Goal: Complete application form: Complete application form

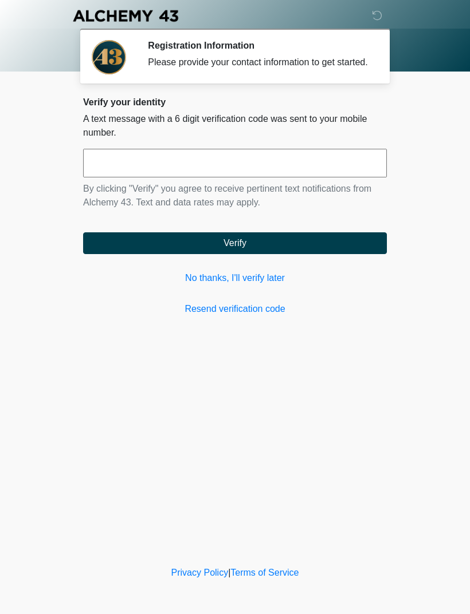
click at [277, 178] on input "text" at bounding box center [234, 163] width 303 height 29
type input "******"
click at [320, 254] on button "Verify" at bounding box center [234, 243] width 303 height 22
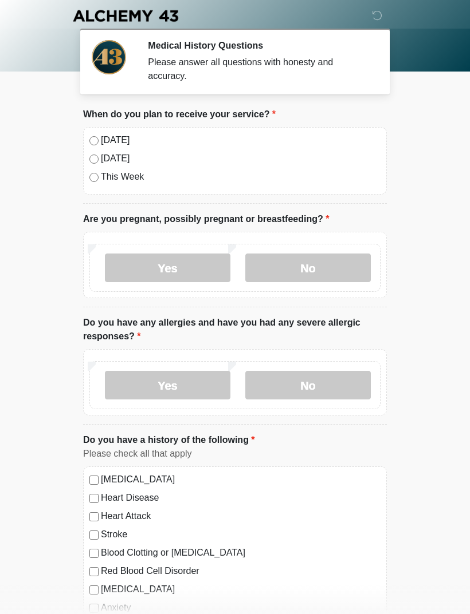
click at [108, 136] on label "Today" at bounding box center [240, 140] width 279 height 14
click at [318, 275] on label "No" at bounding box center [307, 268] width 125 height 29
click at [326, 388] on label "No" at bounding box center [307, 385] width 125 height 29
click at [165, 480] on label "High Blood Pressure" at bounding box center [240, 480] width 279 height 14
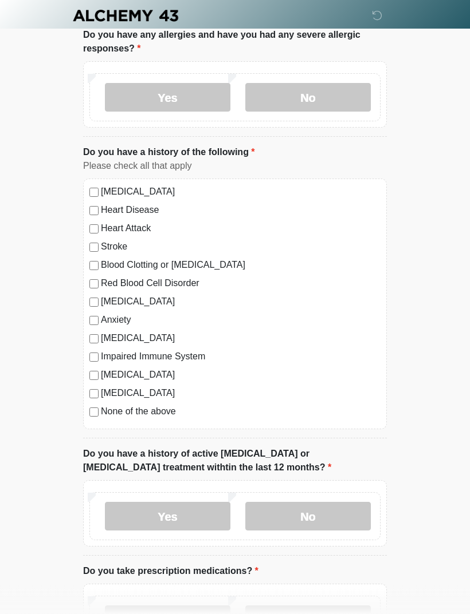
scroll to position [288, 0]
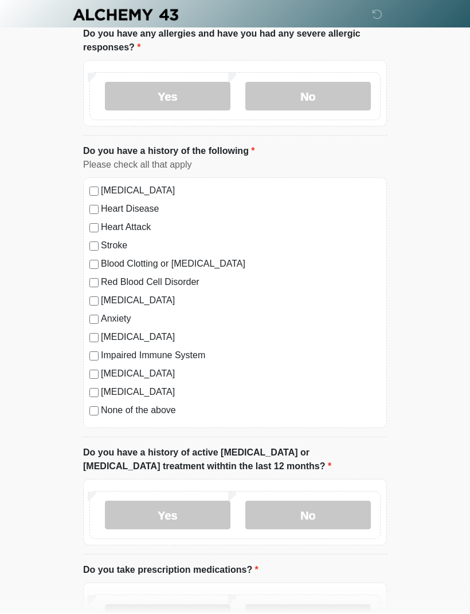
click at [321, 514] on label "No" at bounding box center [307, 516] width 125 height 29
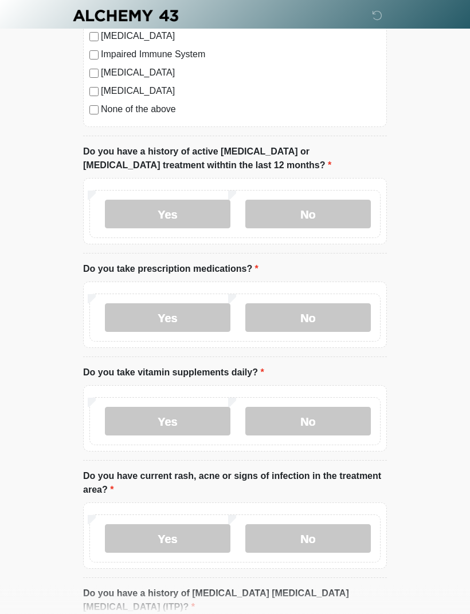
scroll to position [597, 0]
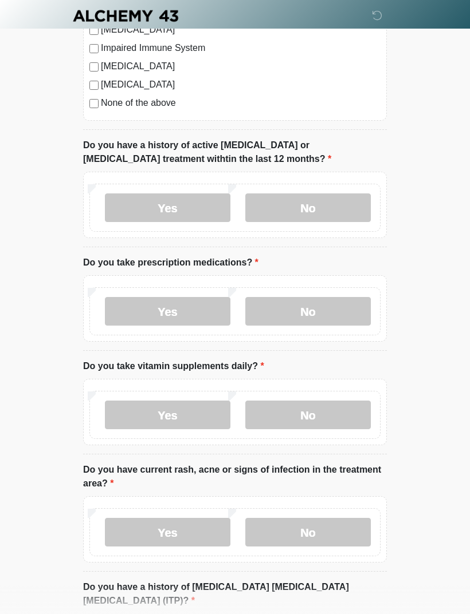
click at [180, 311] on label "Yes" at bounding box center [167, 311] width 125 height 29
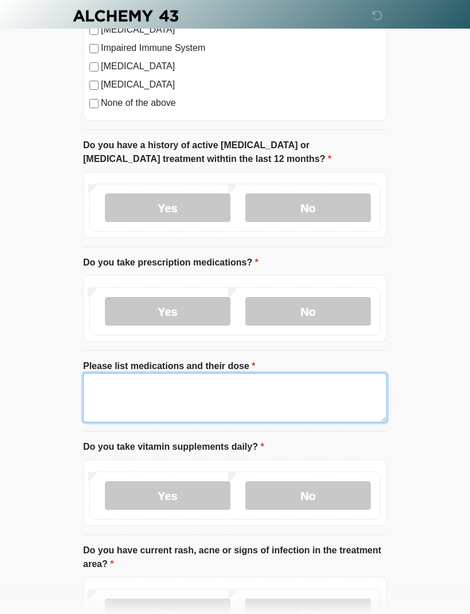
click at [235, 389] on textarea "Please list medications and their dose" at bounding box center [234, 397] width 303 height 49
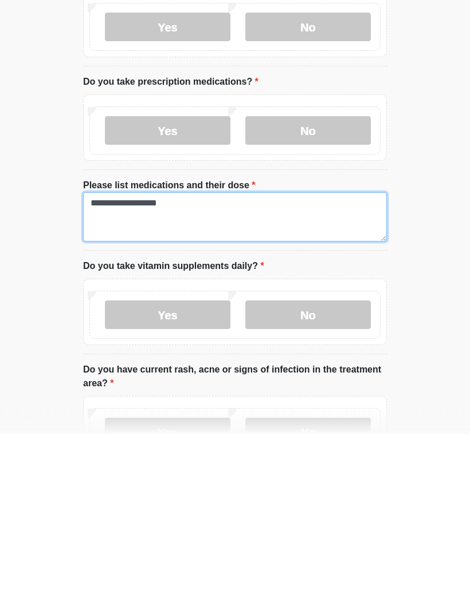
type textarea "**********"
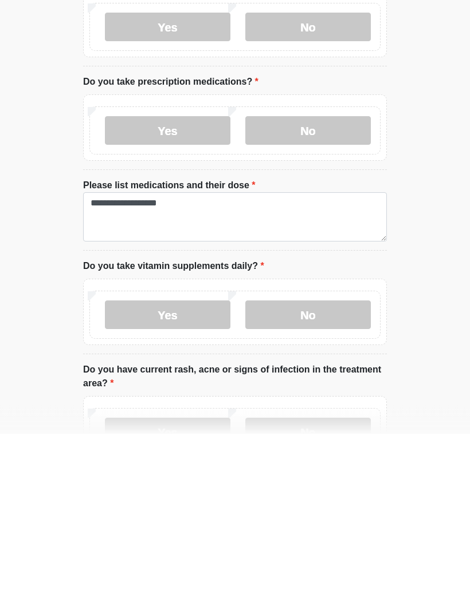
click at [190, 482] on label "Yes" at bounding box center [167, 496] width 125 height 29
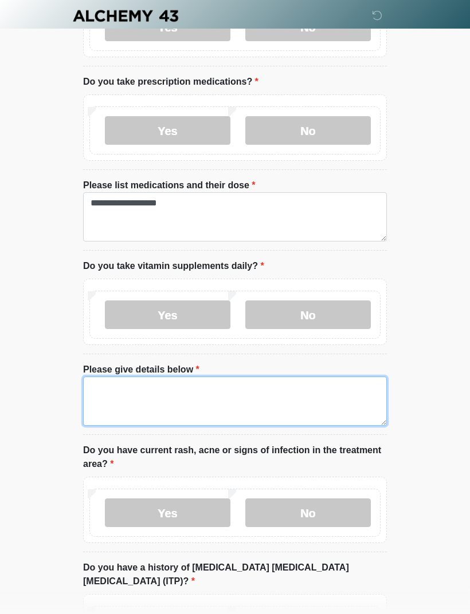
click at [196, 387] on textarea "Please give details below" at bounding box center [234, 401] width 303 height 49
type textarea "*"
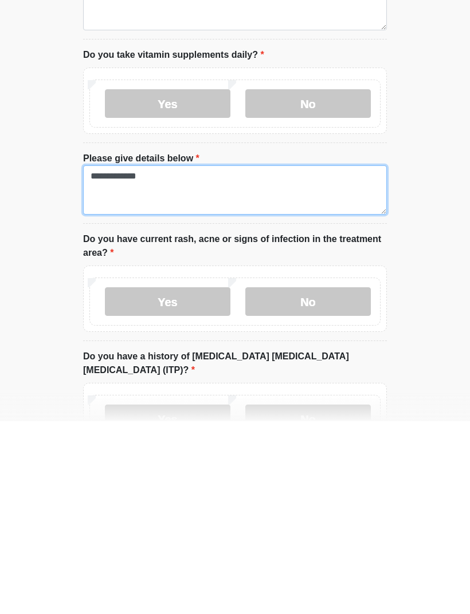
scroll to position [798, 0]
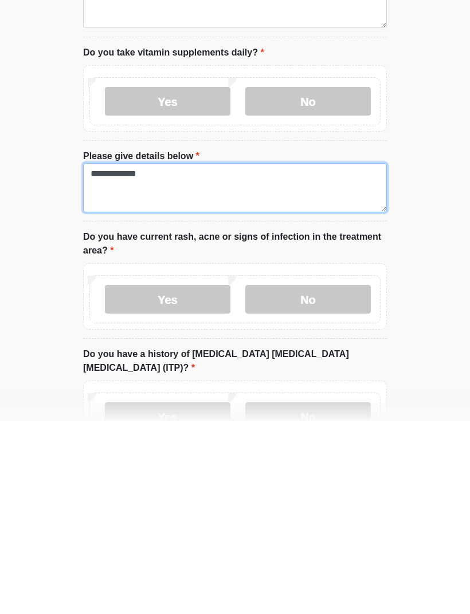
type textarea "**********"
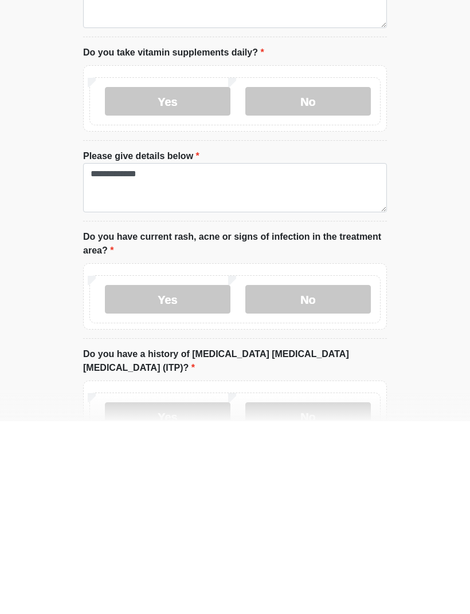
click at [342, 478] on label "No" at bounding box center [307, 492] width 125 height 29
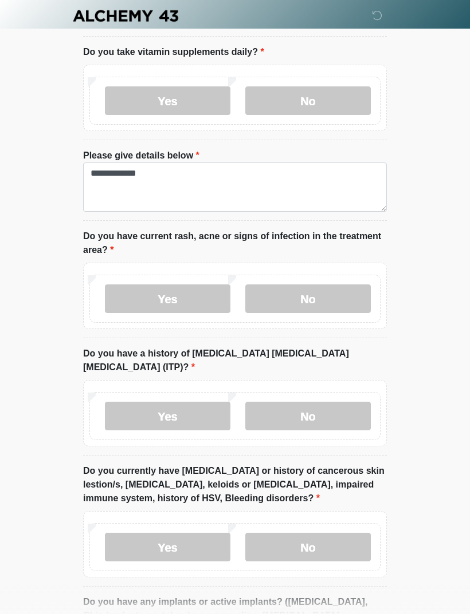
click at [330, 402] on label "No" at bounding box center [307, 416] width 125 height 29
click at [338, 533] on label "No" at bounding box center [307, 547] width 125 height 29
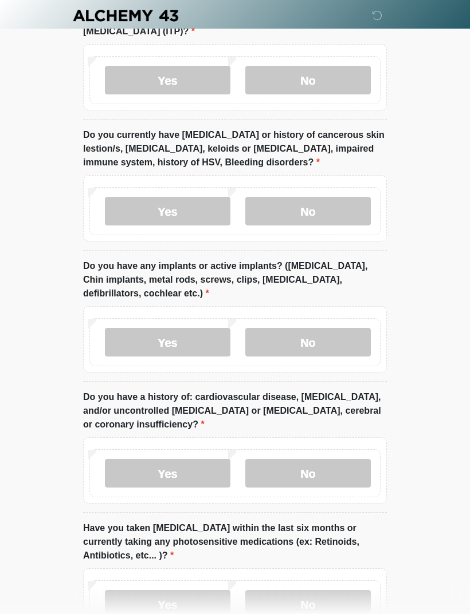
scroll to position [1339, 0]
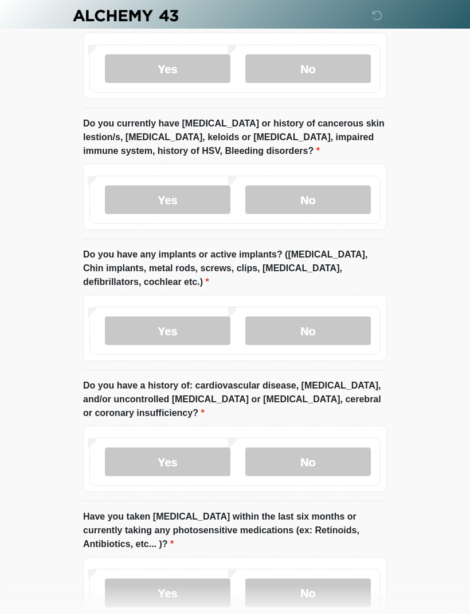
click at [341, 317] on label "No" at bounding box center [307, 331] width 125 height 29
click at [353, 448] on label "No" at bounding box center [307, 462] width 125 height 29
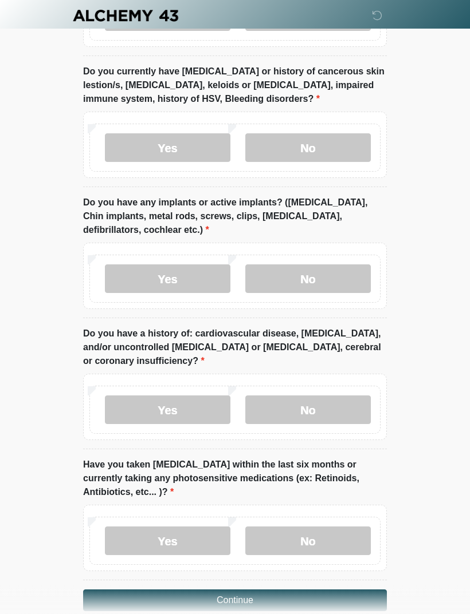
scroll to position [1396, 0]
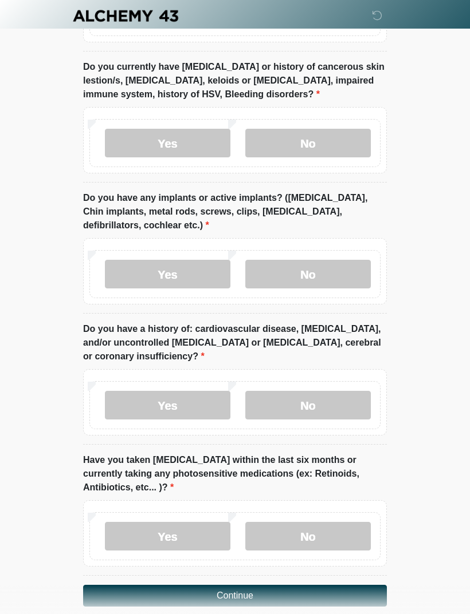
click at [330, 522] on label "No" at bounding box center [307, 536] width 125 height 29
click at [336, 585] on button "Continue" at bounding box center [234, 596] width 303 height 22
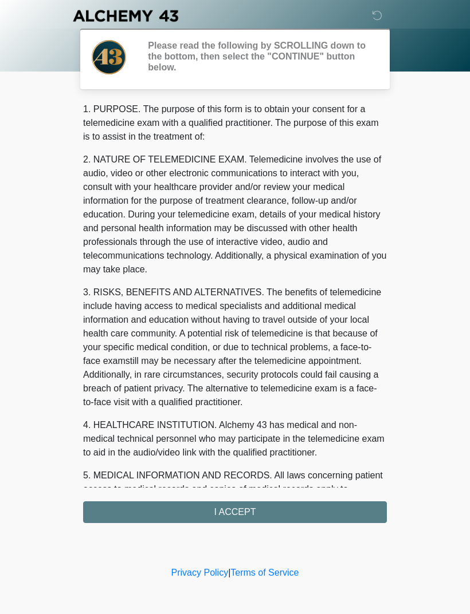
scroll to position [0, 0]
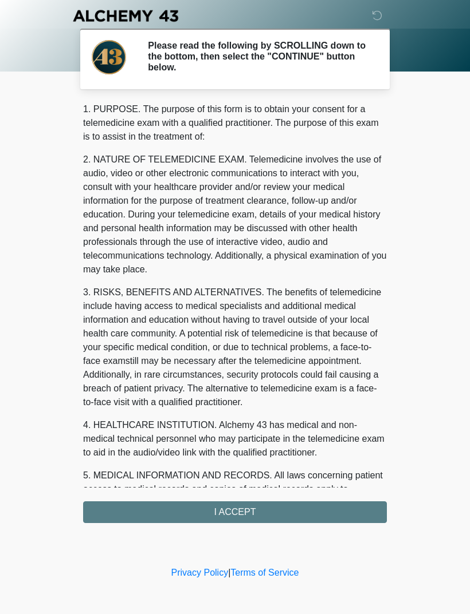
click at [318, 509] on div "1. PURPOSE. The purpose of this form is to obtain your consent for a telemedici…" at bounding box center [234, 313] width 303 height 421
click at [298, 509] on div "1. PURPOSE. The purpose of this form is to obtain your consent for a telemedici…" at bounding box center [234, 313] width 303 height 421
click at [235, 518] on div "1. PURPOSE. The purpose of this form is to obtain your consent for a telemedici…" at bounding box center [234, 313] width 303 height 421
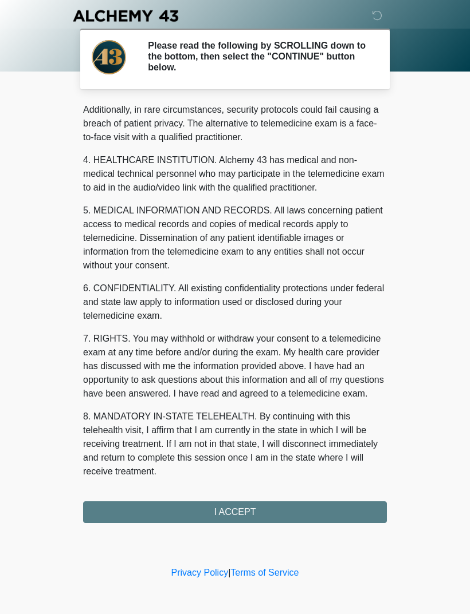
scroll to position [279, 0]
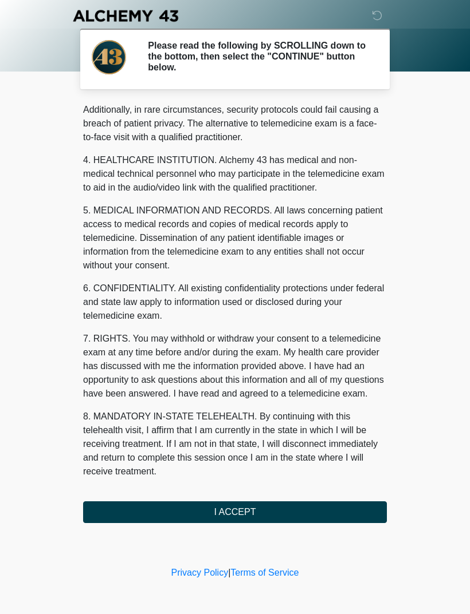
click at [256, 511] on button "I ACCEPT" at bounding box center [234, 513] width 303 height 22
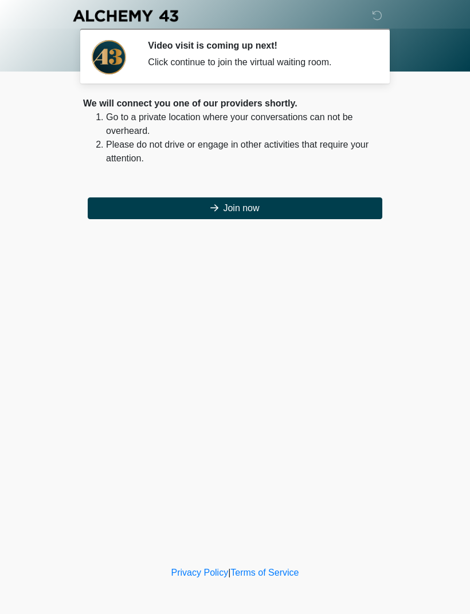
click at [279, 209] on button "Join now" at bounding box center [235, 209] width 294 height 22
click at [297, 213] on button "Join now" at bounding box center [235, 209] width 294 height 22
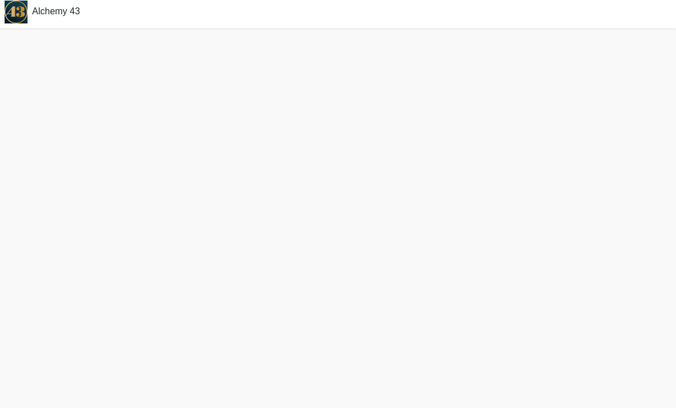
scroll to position [4, 0]
